Goal: Task Accomplishment & Management: Manage account settings

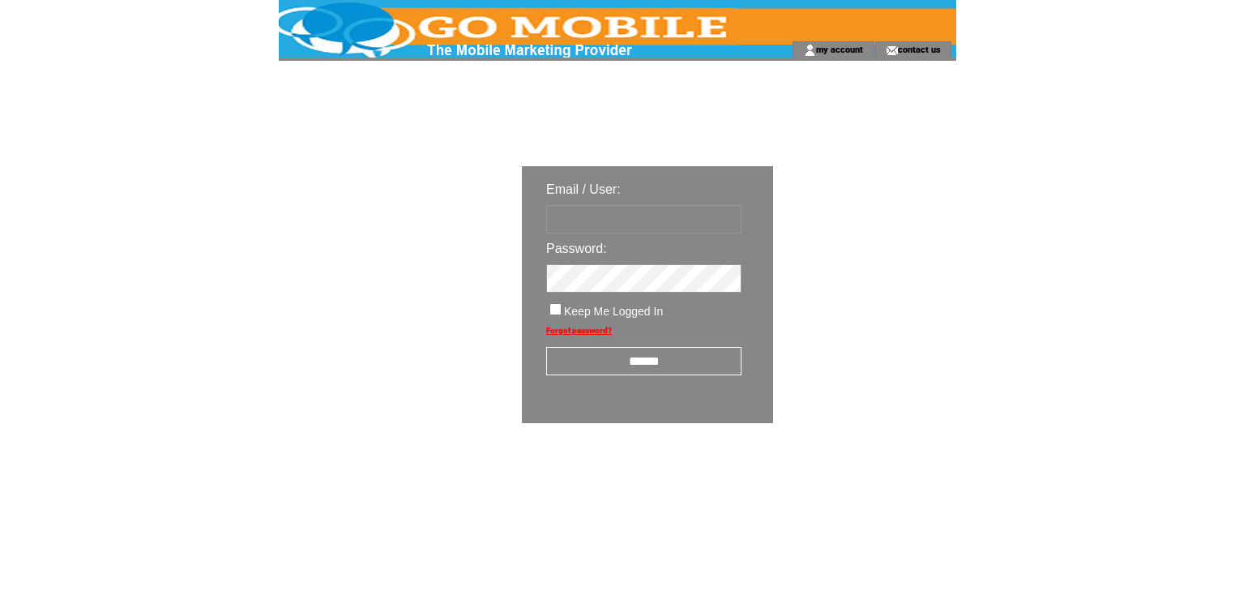
type input "********"
click at [634, 360] on input "******" at bounding box center [643, 361] width 195 height 28
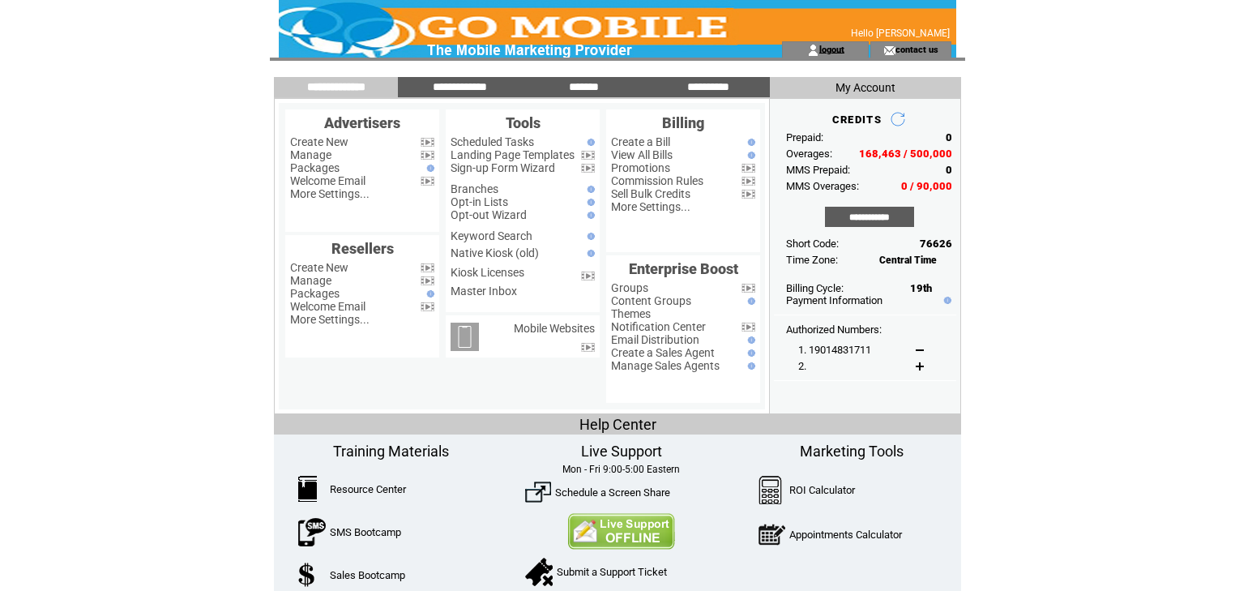
click at [844, 50] on link "logout" at bounding box center [831, 49] width 25 height 11
